Goal: Information Seeking & Learning: Learn about a topic

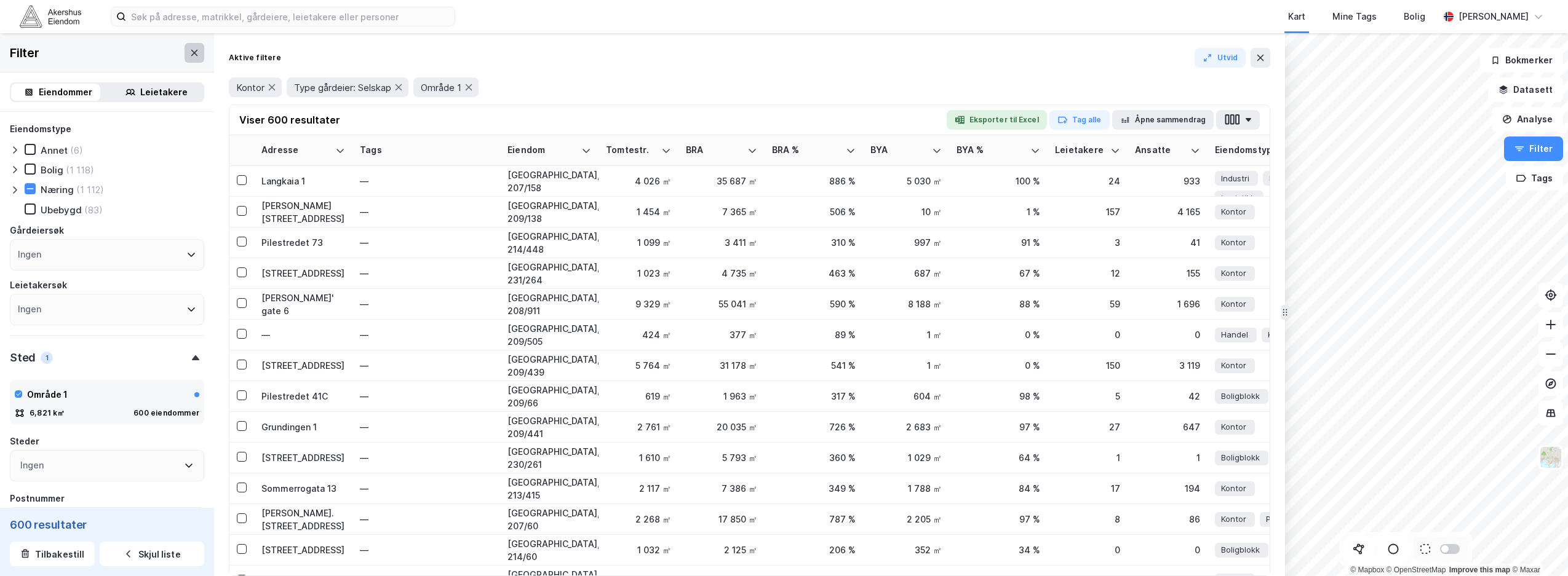
click at [189, 48] on icon at bounding box center [194, 52] width 10 height 10
